Goal: Navigation & Orientation: Find specific page/section

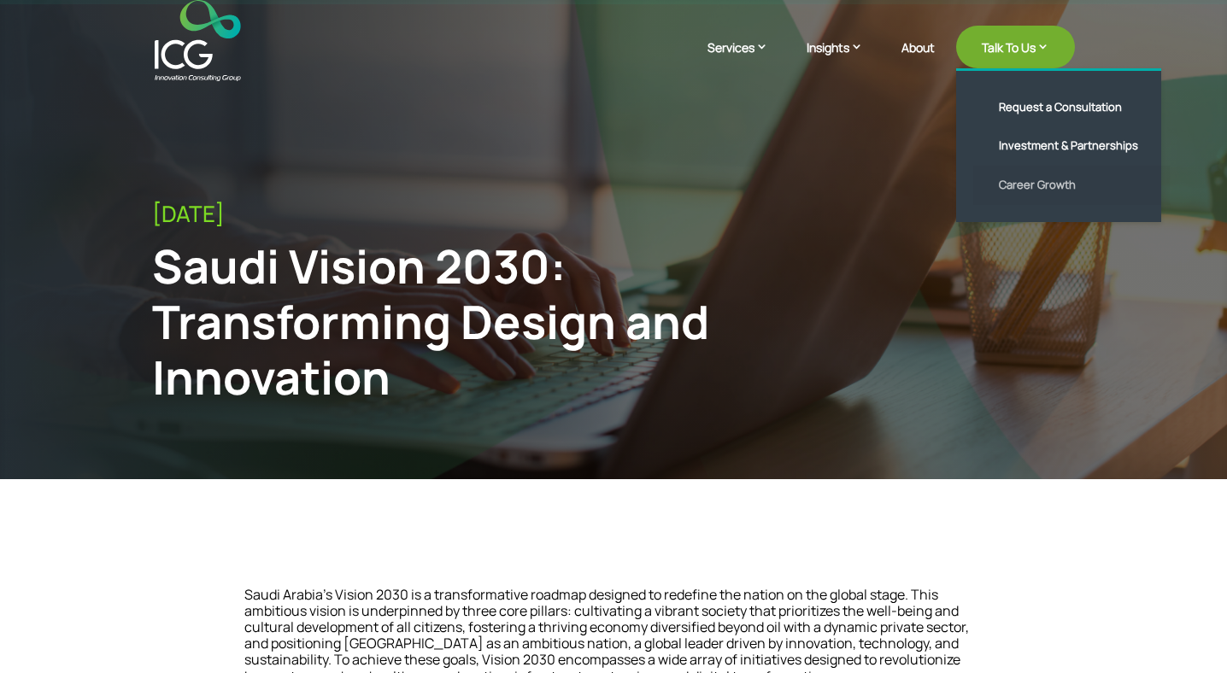
click at [1036, 185] on link "Career Growth" at bounding box center [1071, 185] width 196 height 39
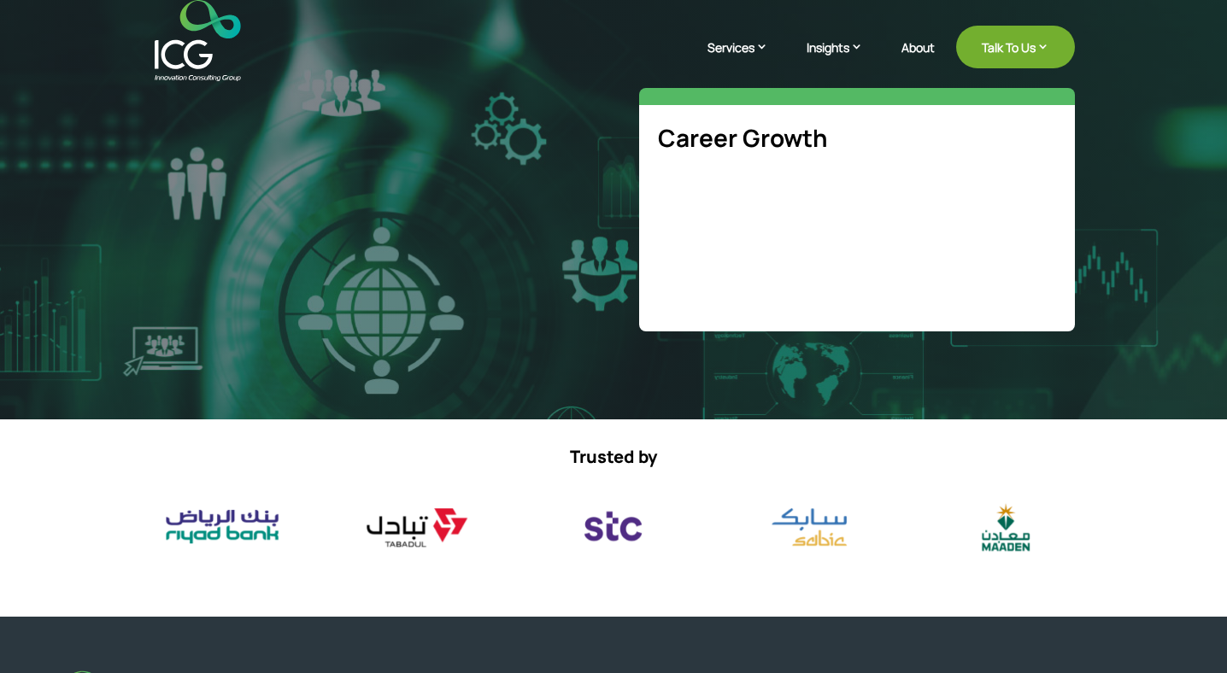
select select "**"
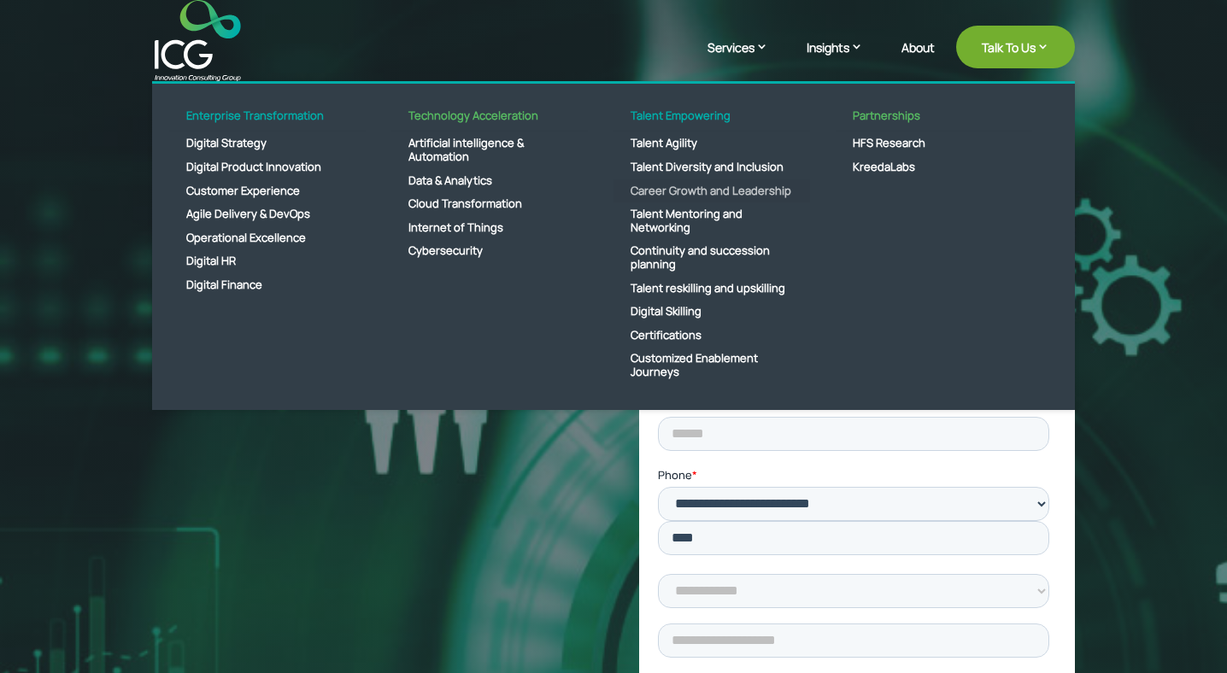
click at [677, 194] on link "Career Growth and Leadership" at bounding box center [711, 191] width 196 height 24
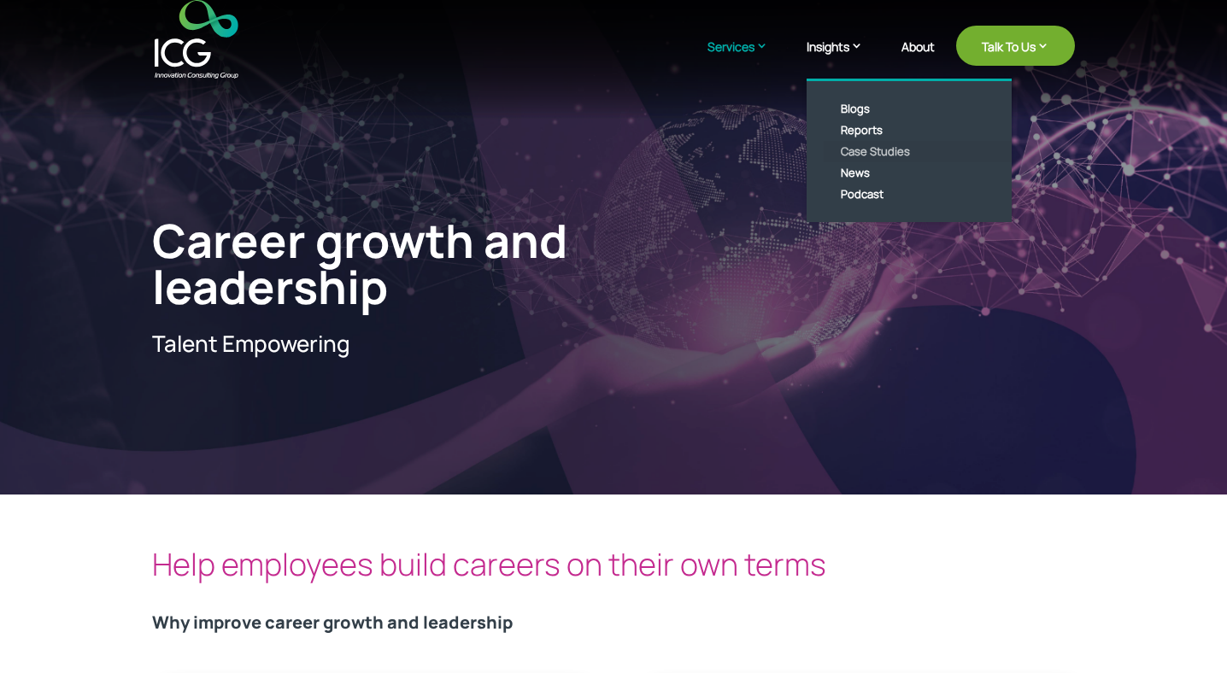
click at [864, 153] on link "Case Studies" at bounding box center [921, 151] width 196 height 21
